Goal: Information Seeking & Learning: Get advice/opinions

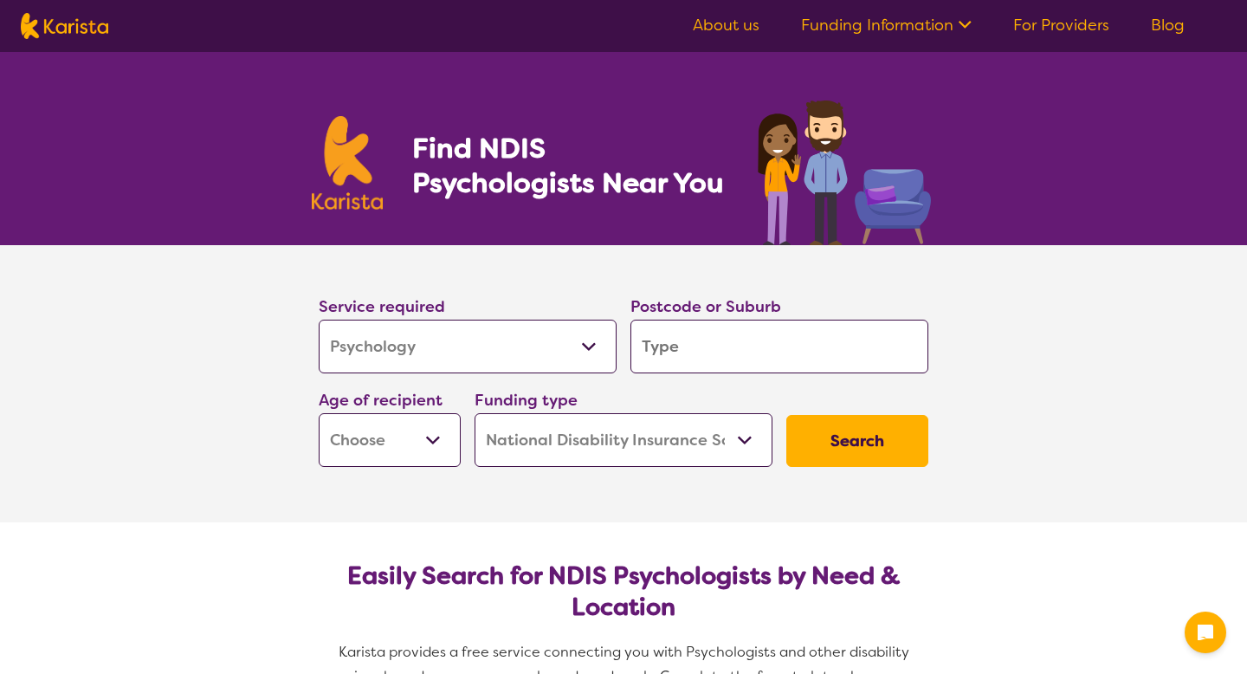
select select "Psychology"
select select "NDIS"
select select "Psychology"
select select "NDIS"
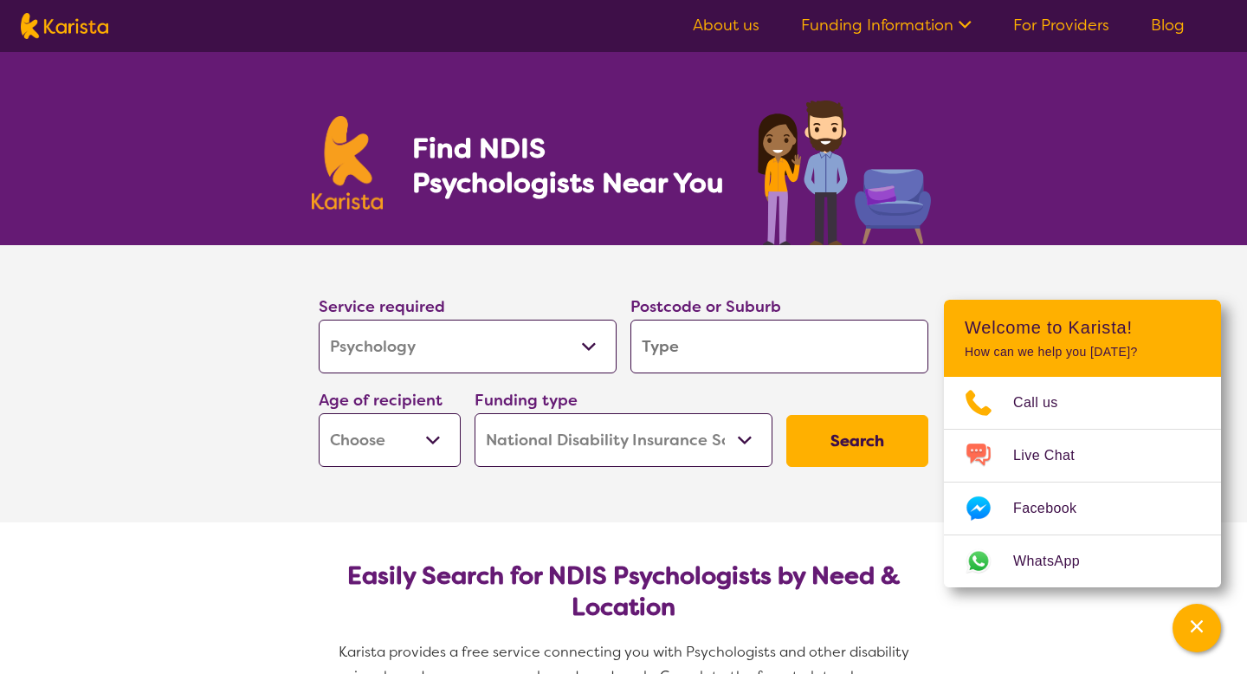
click at [534, 360] on select "Allied Health Assistant Assessment ([MEDICAL_DATA] or [MEDICAL_DATA]) Behaviour…" at bounding box center [468, 347] width 298 height 54
click at [690, 339] on input "search" at bounding box center [779, 347] width 298 height 54
type input "4"
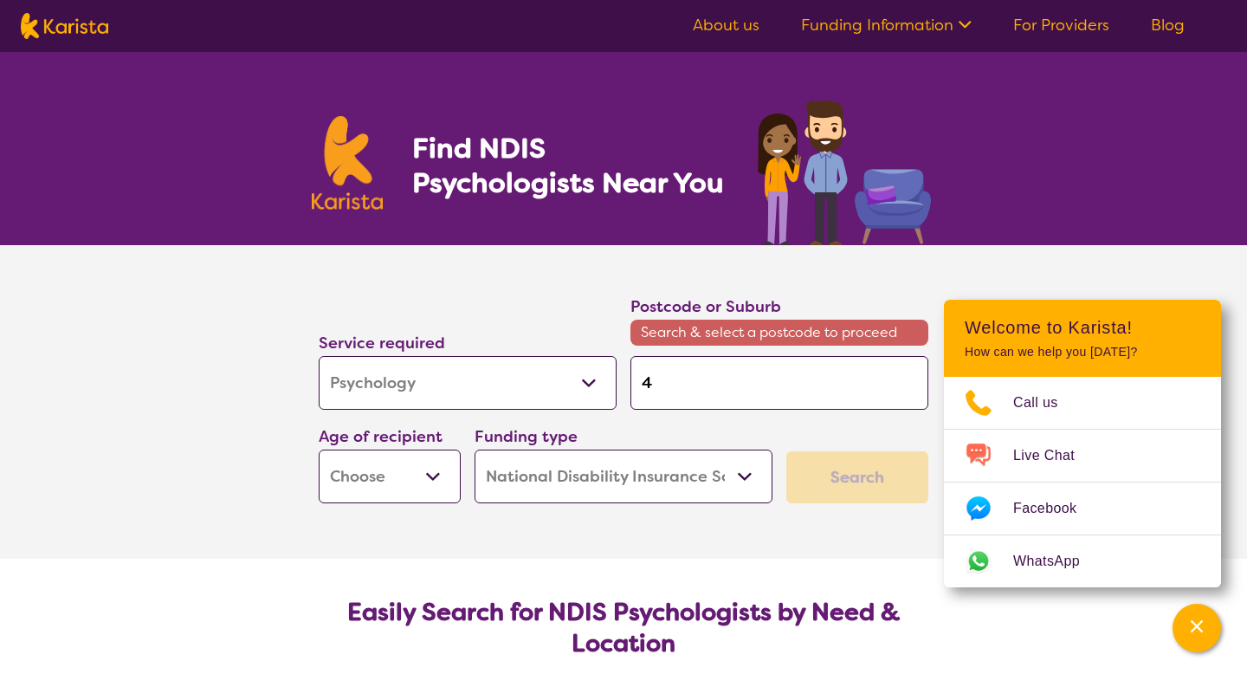
type input "42"
type input "421"
type input "4212"
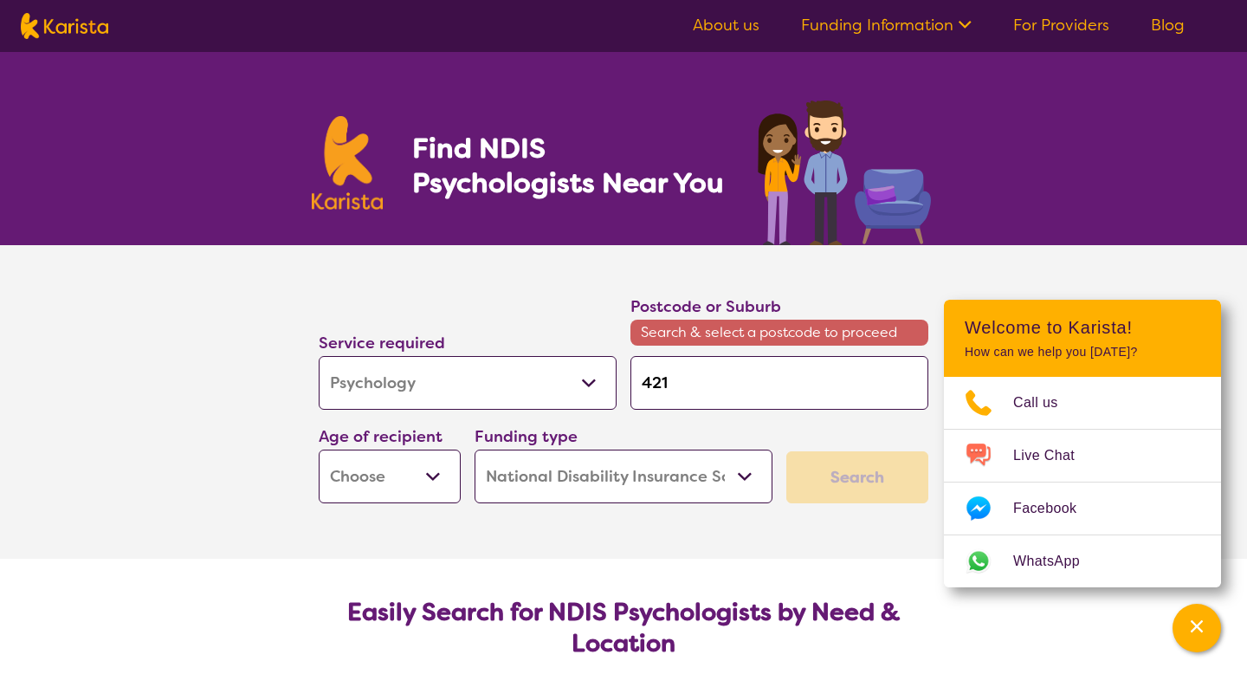
type input "4212"
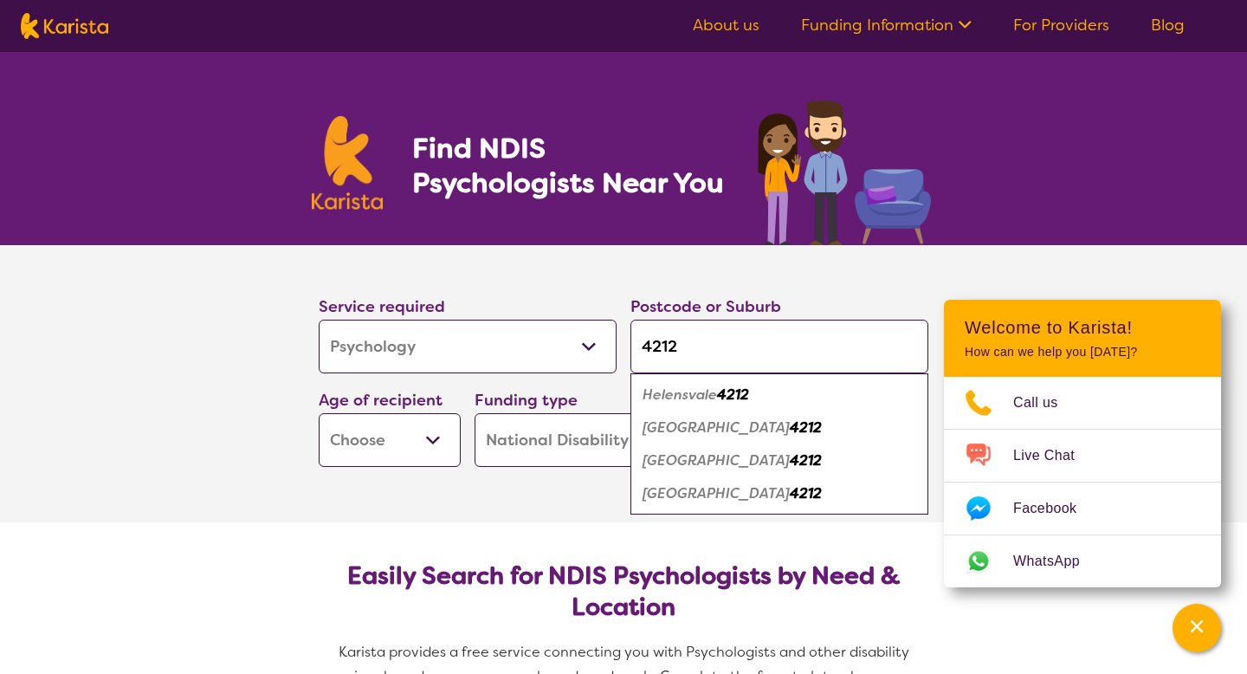
type input "4212"
click at [387, 460] on select "Early Childhood - 0 to 9 Child - 10 to 11 Adolescent - 12 to 17 Adult - 18 to 6…" at bounding box center [390, 440] width 142 height 54
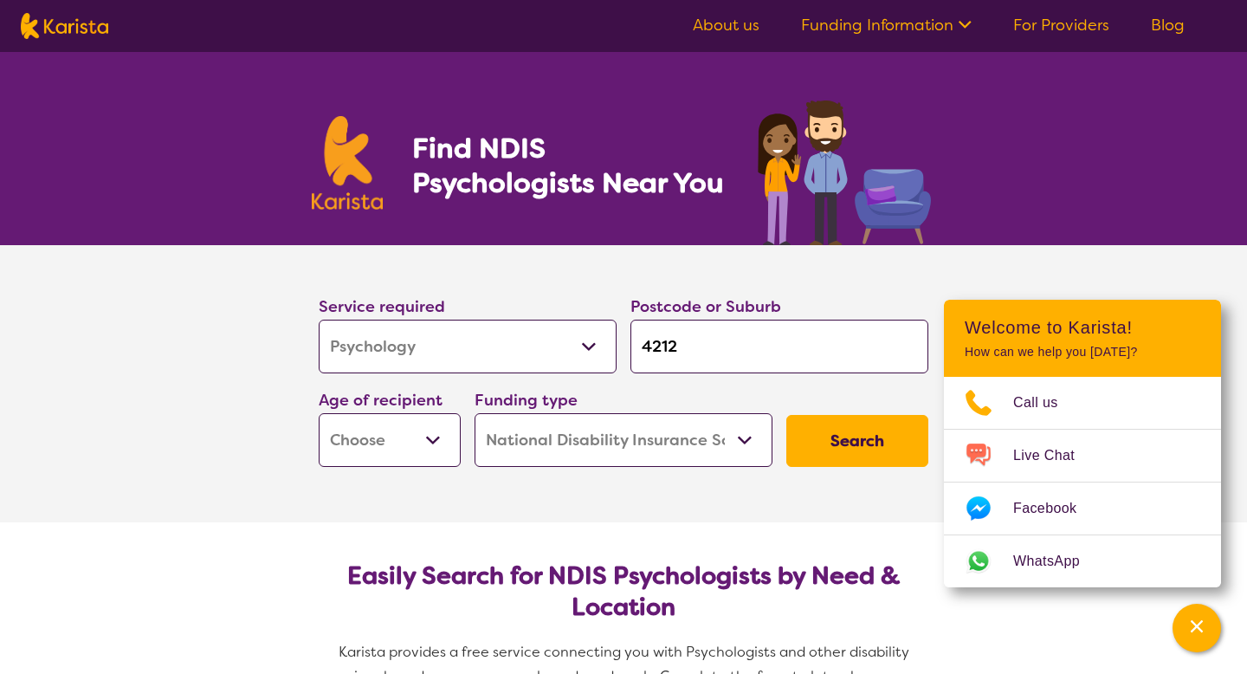
select select "AD"
click at [606, 449] on select "Home Care Package (HCP) National Disability Insurance Scheme (NDIS) I don't know" at bounding box center [624, 440] width 298 height 54
click at [881, 438] on button "Search" at bounding box center [857, 441] width 142 height 52
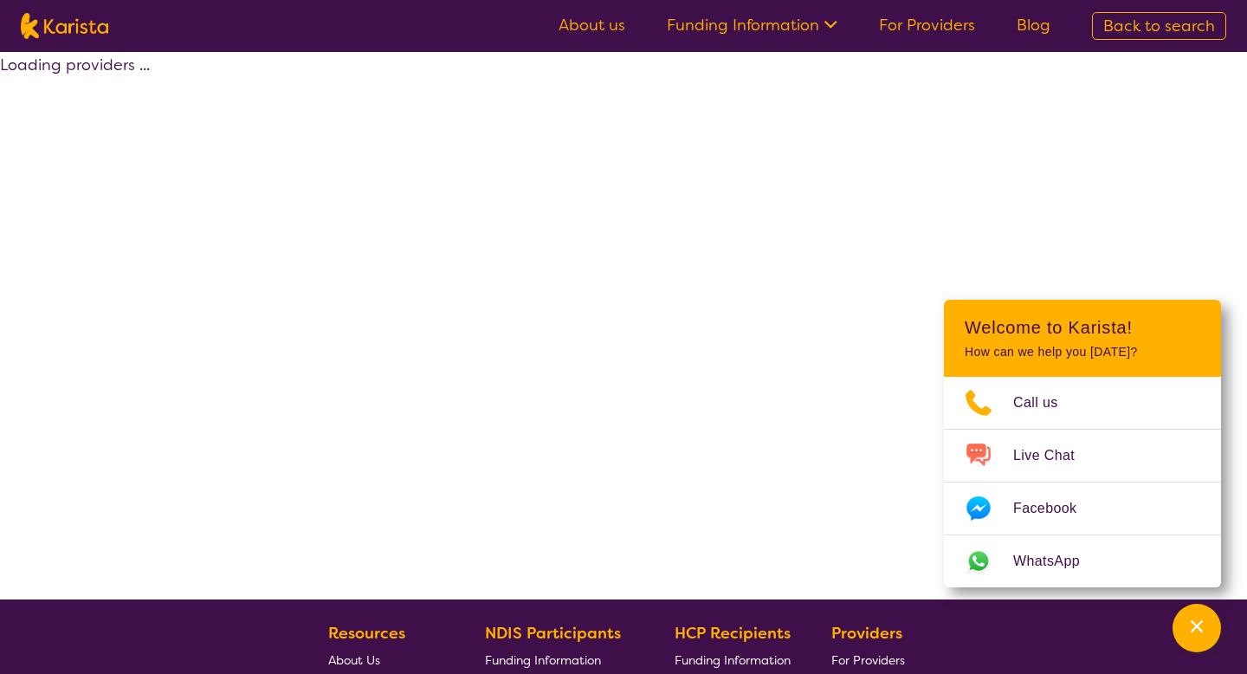
select select "by_score"
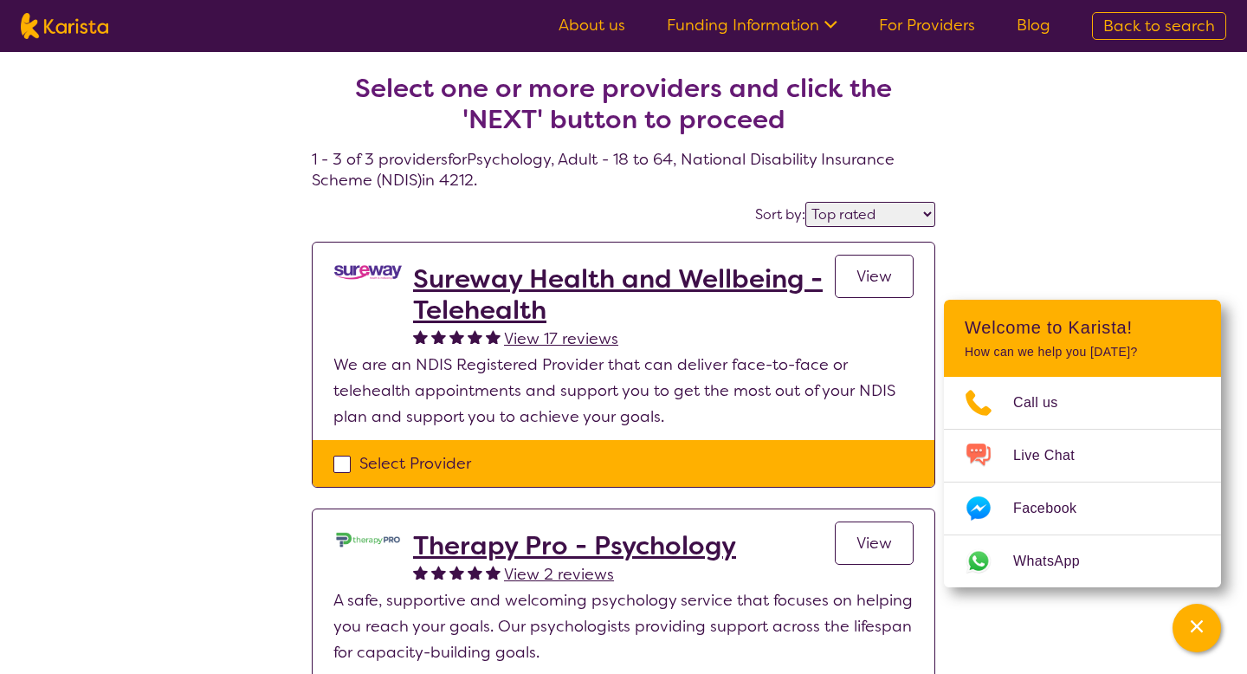
select select "Psychology"
select select "AD"
select select "NDIS"
select select "Psychology"
select select "AD"
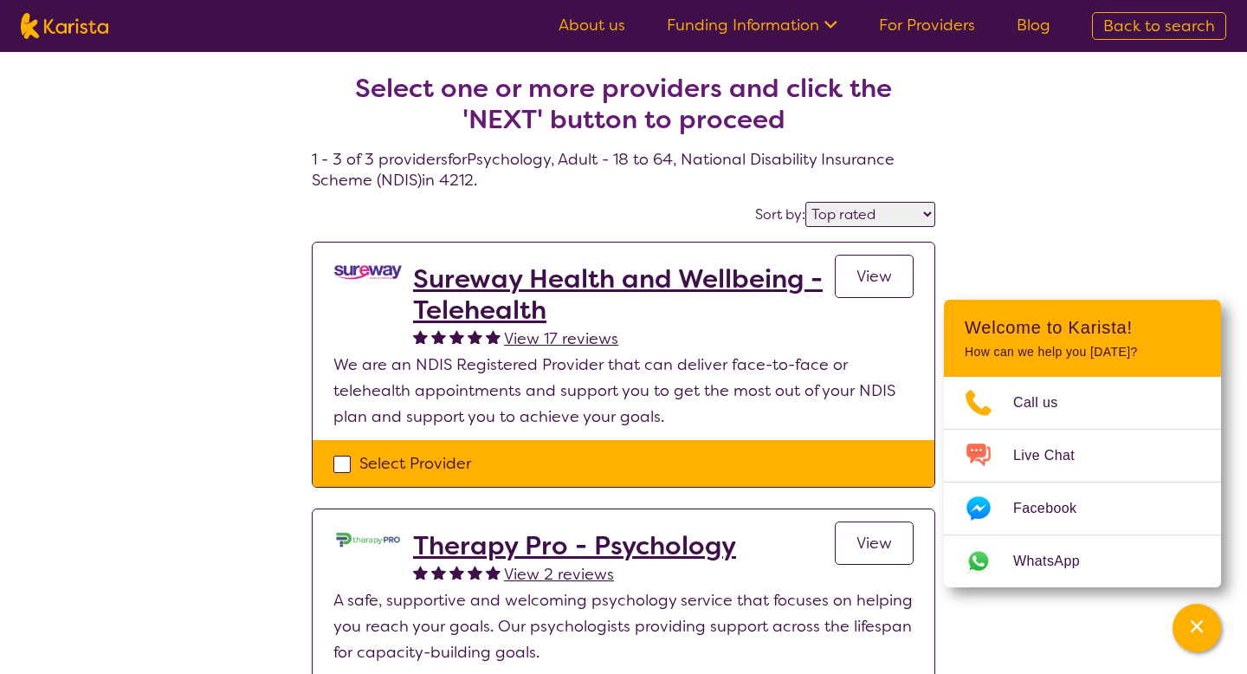
select select "NDIS"
